Goal: Navigation & Orientation: Find specific page/section

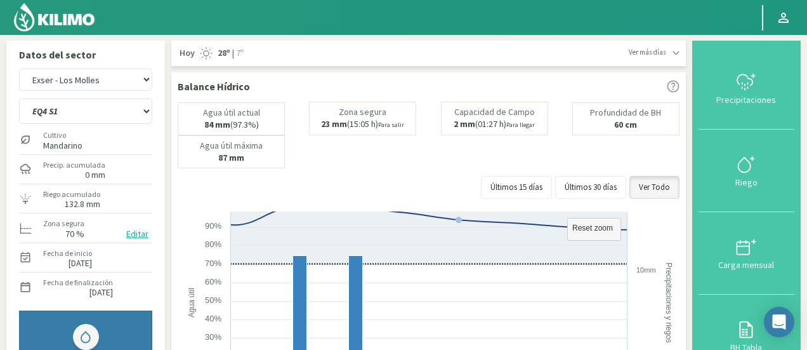
select select "1000: Object"
select select "81: Object"
click at [83, 79] on select "Agr. Huertos de Chocalan Agrícola [PERSON_NAME][GEOGRAPHIC_DATA] - IC Agrícola …" at bounding box center [85, 80] width 133 height 22
click at [19, 69] on select "Agr. Huertos de Chocalan Agrícola [PERSON_NAME][GEOGRAPHIC_DATA] - IC Agrícola …" at bounding box center [85, 80] width 133 height 22
click at [83, 79] on select "Agr. Huertos de Chocalan Agrícola [PERSON_NAME][GEOGRAPHIC_DATA] - IC Agrícola …" at bounding box center [85, 80] width 133 height 22
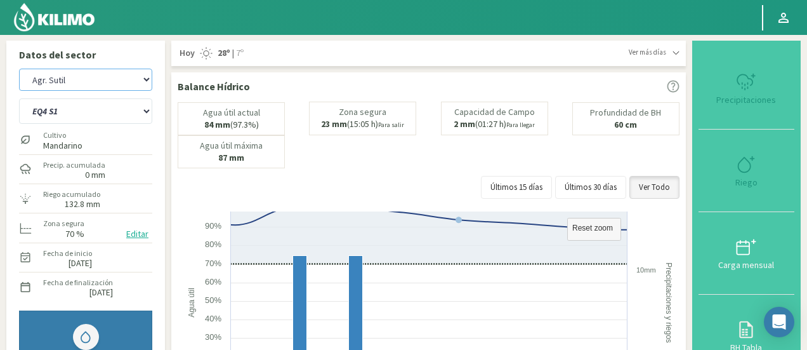
select select "1221: Object"
select select "89: Object"
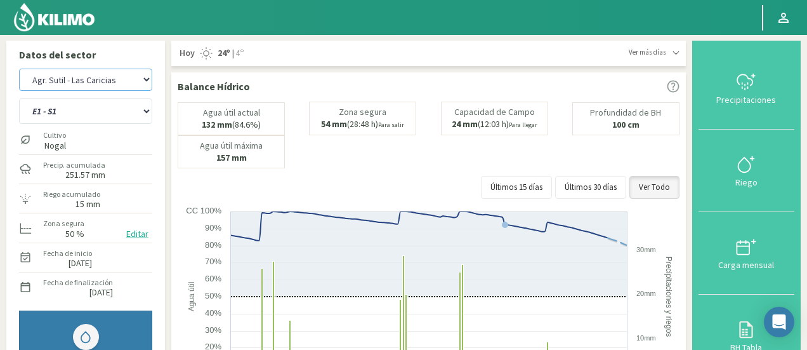
click at [19, 69] on select "Agr. Huertos de Chocalan Agrícola [PERSON_NAME][GEOGRAPHIC_DATA] - IC Agrícola …" at bounding box center [85, 80] width 133 height 22
select select "1522: Object"
select select "129: Object"
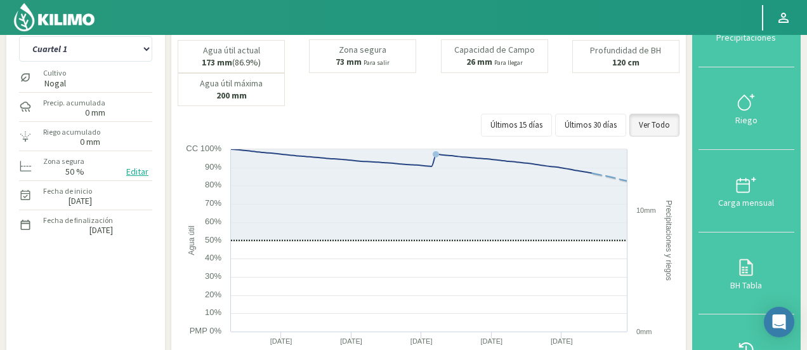
scroll to position [52, 0]
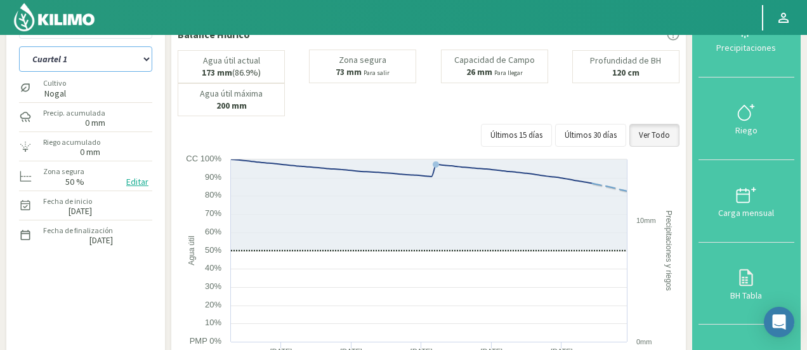
click at [115, 59] on select "Cuartel 1 Cuartel 2 Cuartel 3 Cuartel 4 Cuartel 5 Cuartel 6" at bounding box center [85, 58] width 133 height 25
click at [110, 37] on select "Agr. Huertos de Chocalan Agrícola [PERSON_NAME][GEOGRAPHIC_DATA] - IC Agrícola …" at bounding box center [85, 27] width 133 height 22
click at [19, 16] on select "Agr. Huertos de Chocalan Agrícola [PERSON_NAME][GEOGRAPHIC_DATA] - IC Agrícola …" at bounding box center [85, 27] width 133 height 22
select select "1824: Object"
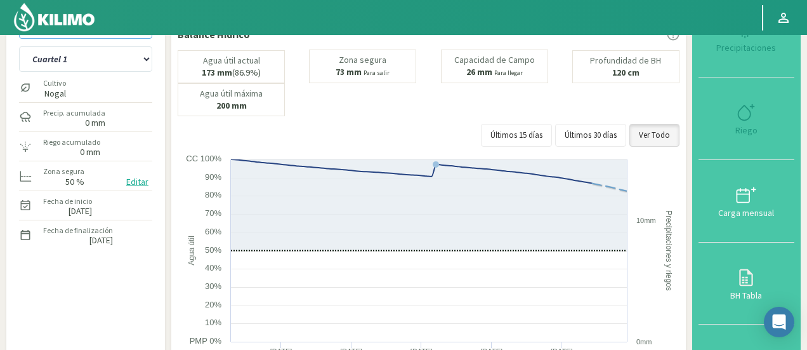
select select "135: Object"
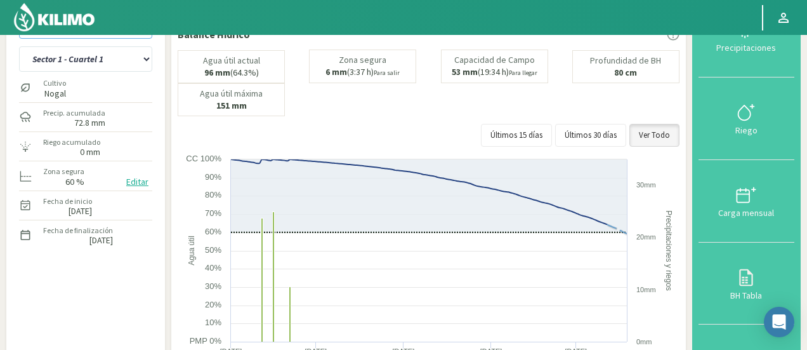
click at [135, 38] on select "Agr. Huertos de Chocalan Agrícola [PERSON_NAME][GEOGRAPHIC_DATA] - IC Agrícola …" at bounding box center [85, 27] width 133 height 22
click at [19, 16] on select "Agr. Huertos de Chocalan Agrícola [PERSON_NAME][GEOGRAPHIC_DATA] - IC Agrícola …" at bounding box center [85, 27] width 133 height 22
select select "2122: Object"
select select "150: Object"
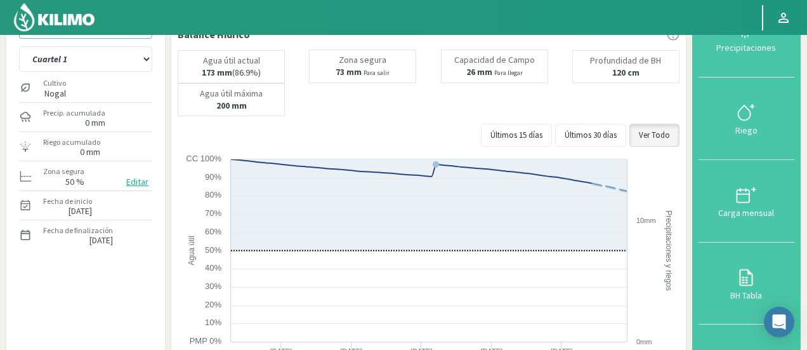
click at [130, 36] on select "Agr. Huertos de Chocalan Agrícola [PERSON_NAME][GEOGRAPHIC_DATA] - IC Agrícola …" at bounding box center [85, 27] width 133 height 22
click at [19, 16] on select "Agr. Huertos de Chocalan Agrícola [PERSON_NAME][GEOGRAPHIC_DATA] - IC Agrícola …" at bounding box center [85, 27] width 133 height 22
select select "2421: Object"
select select "156: Object"
